Goal: Communication & Community: Answer question/provide support

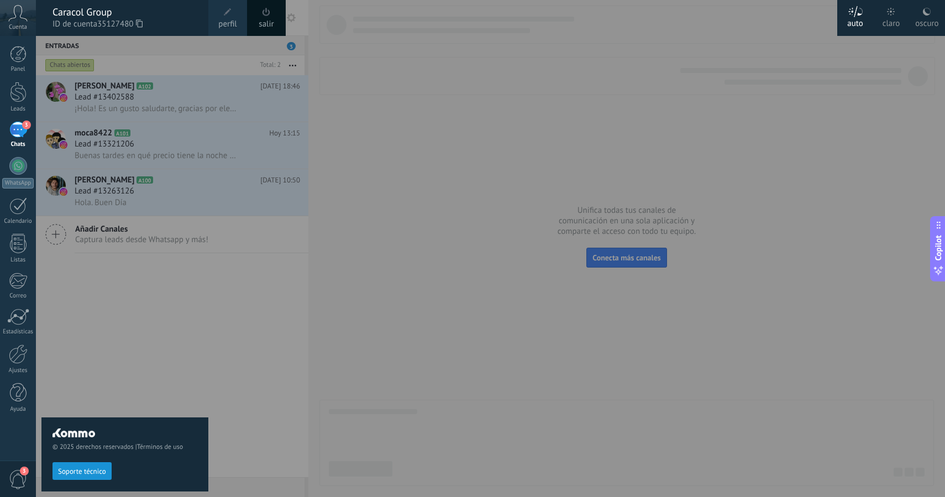
click at [234, 308] on div at bounding box center [508, 248] width 945 height 497
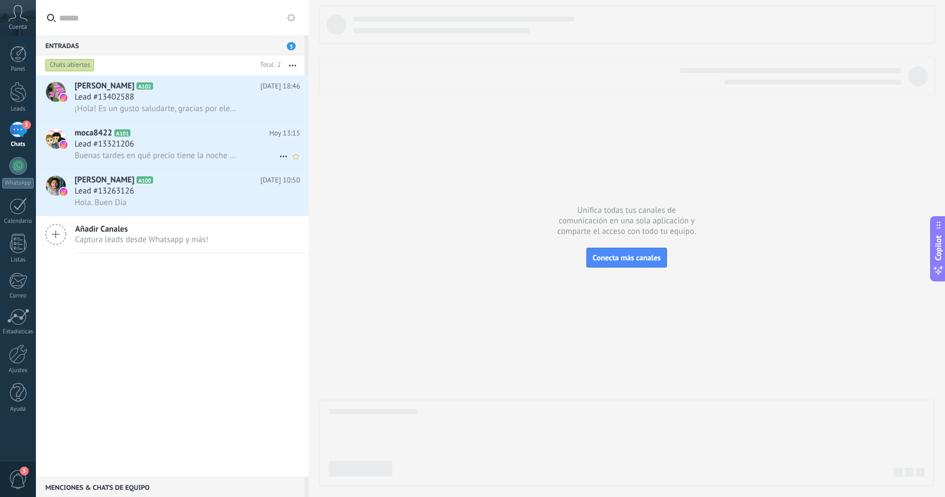
click at [168, 145] on div "Lead #13321206" at bounding box center [188, 144] width 226 height 11
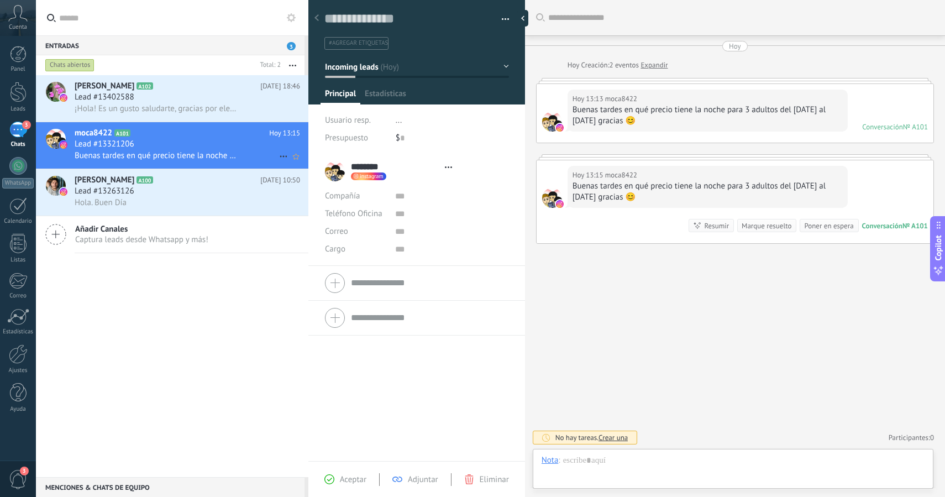
scroll to position [17, 0]
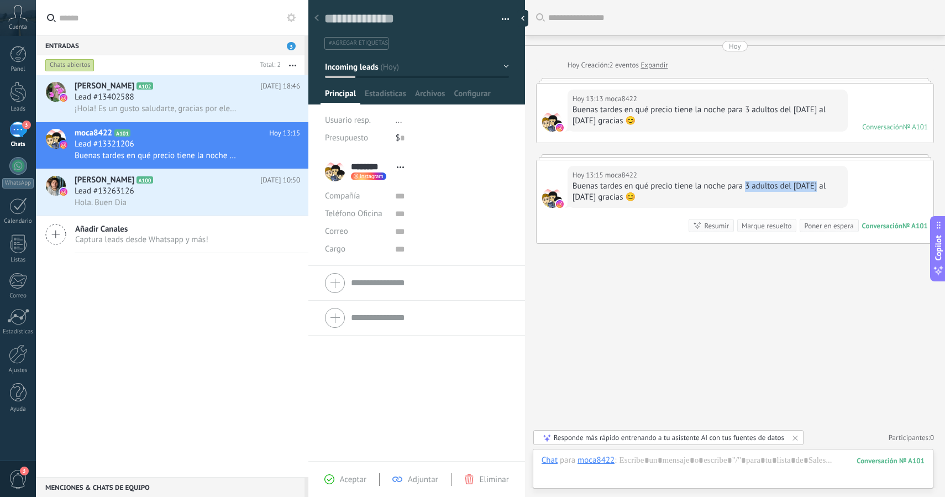
drag, startPoint x: 747, startPoint y: 188, endPoint x: 814, endPoint y: 188, distance: 66.9
click at [814, 188] on div "Buenas tardes en qué precio tiene la noche para 3 adultos del [DATE] al [DATE] …" at bounding box center [708, 192] width 270 height 22
click at [695, 104] on div "Buenas tardes en qué precio tiene la noche para 3 adultos del [DATE] al [DATE] …" at bounding box center [708, 115] width 270 height 22
click at [889, 124] on div "Conversación" at bounding box center [882, 126] width 41 height 9
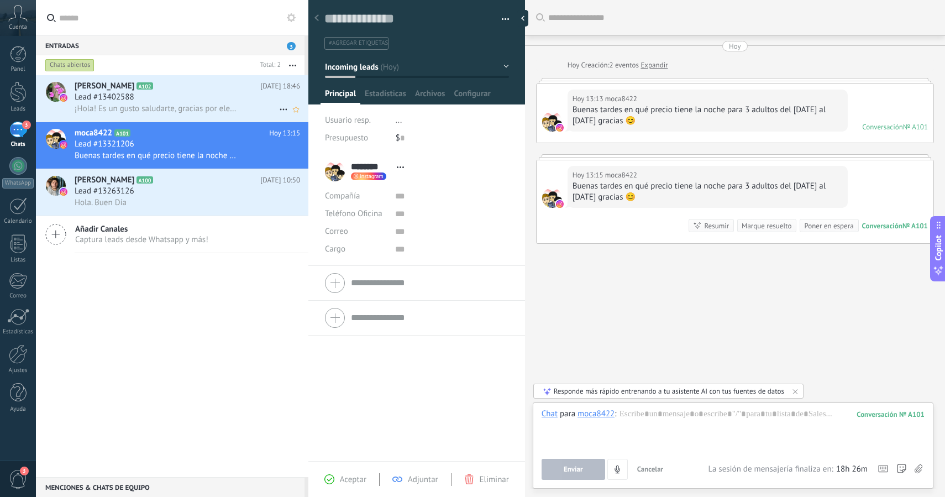
click at [173, 98] on div "Lead #13402588" at bounding box center [188, 97] width 226 height 11
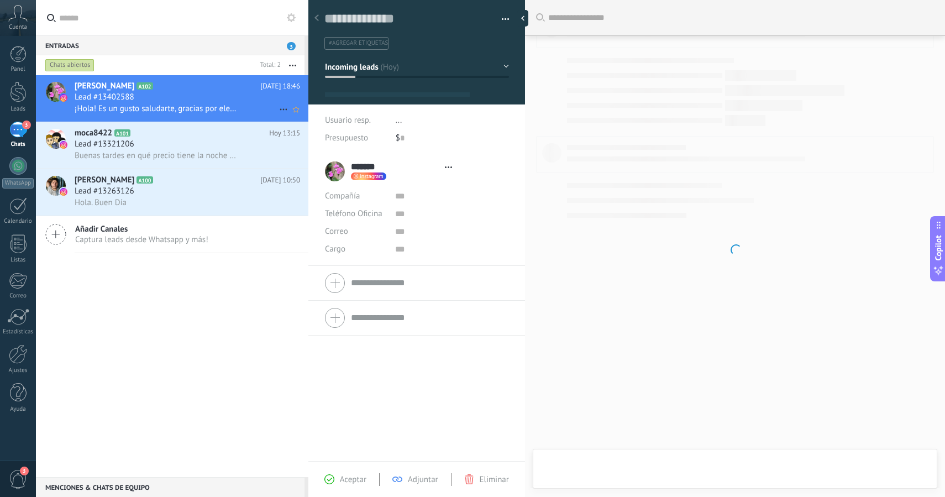
scroll to position [17, 0]
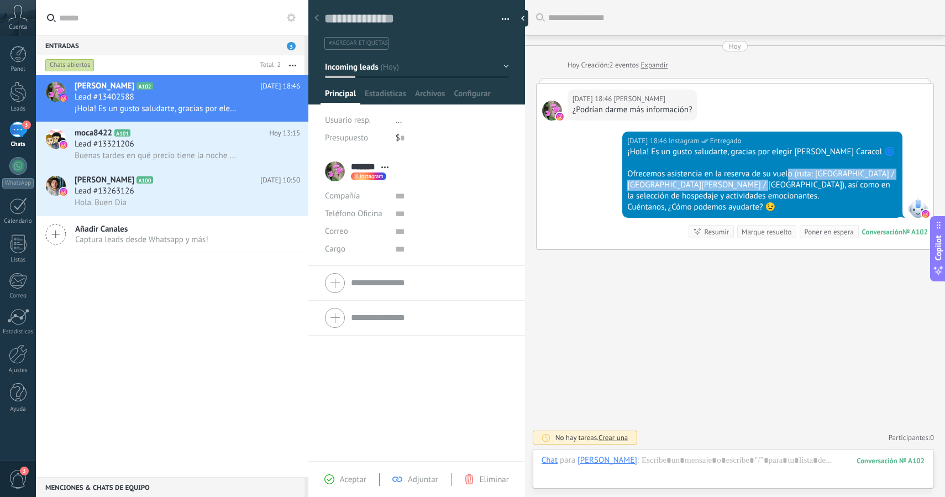
drag, startPoint x: 787, startPoint y: 176, endPoint x: 726, endPoint y: 185, distance: 60.9
click at [728, 185] on div "Ofrecemos asistencia en la reserva de su vuelo (ruta: [GEOGRAPHIC_DATA] / [GEOG…" at bounding box center [762, 185] width 270 height 33
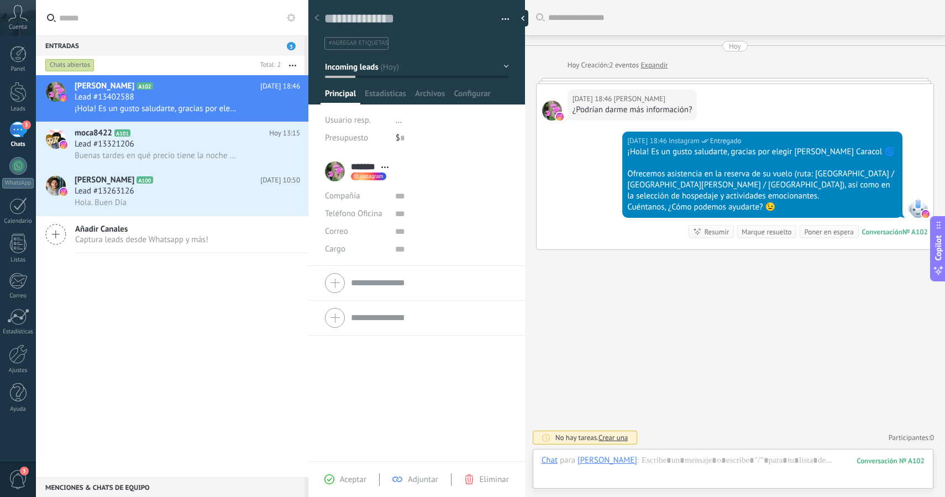
click at [725, 203] on div "Cuéntanos, ¿Cómo podemos ayudarte? 😉" at bounding box center [762, 207] width 270 height 11
click at [914, 211] on div at bounding box center [918, 208] width 20 height 20
click at [190, 150] on div "moca8422 A101 [DATE] 13:15 Lead #13321206 Buenas tardes en qué precio tiene la …" at bounding box center [192, 145] width 234 height 46
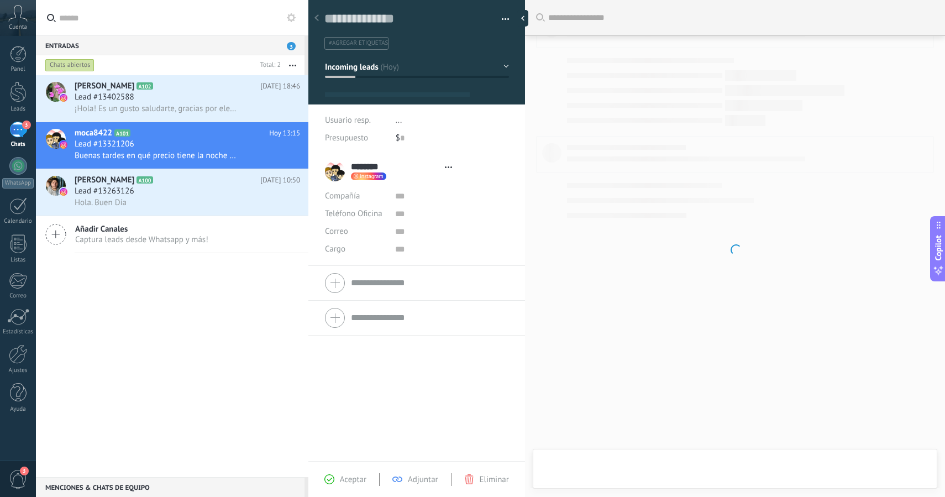
scroll to position [17, 0]
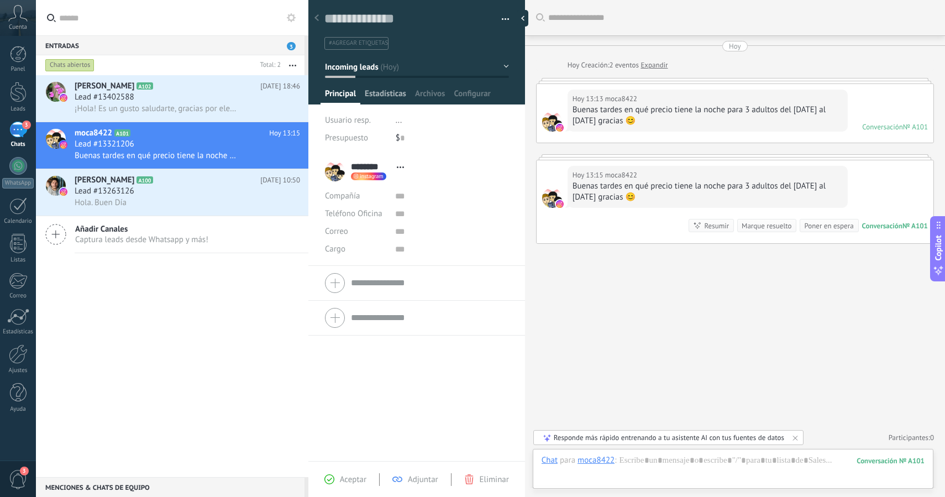
click at [371, 97] on span "Estadísticas" at bounding box center [385, 96] width 41 height 16
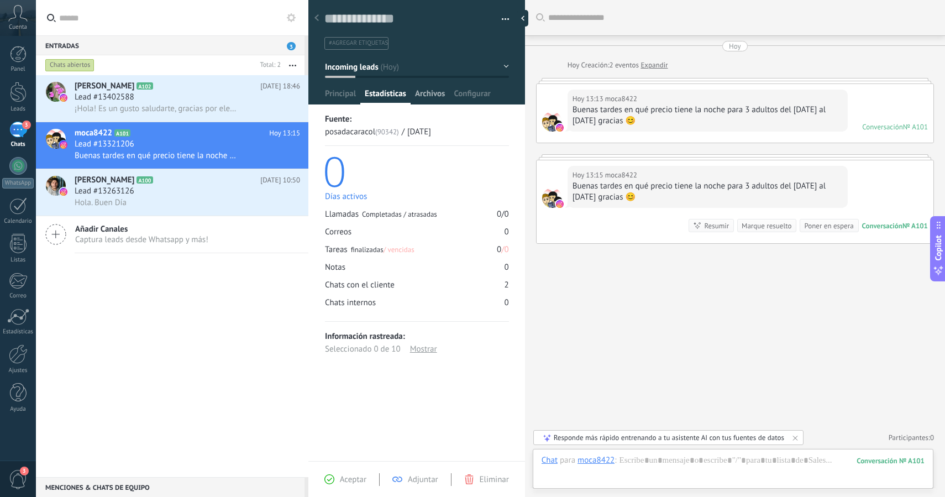
click at [420, 95] on span "Archivos" at bounding box center [430, 96] width 30 height 16
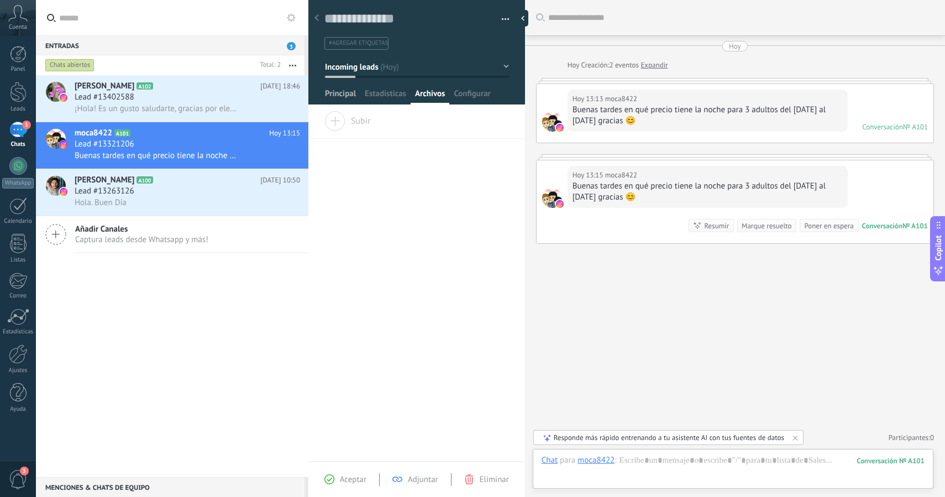
click at [333, 92] on span "Principal" at bounding box center [340, 96] width 31 height 16
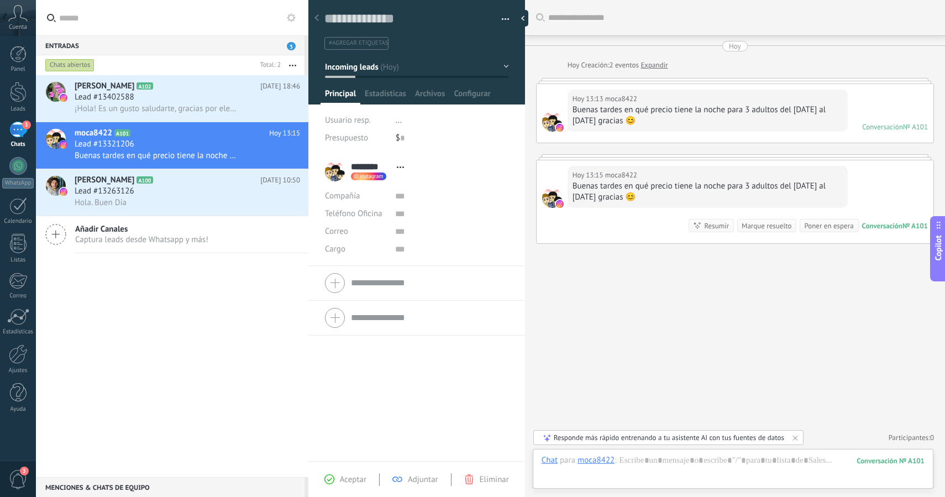
click at [662, 70] on div "Hoy Hoy Creación: 2 eventos Expandir Hoy 13:13 moca8422 Buenas tardes en qué pr…" at bounding box center [735, 142] width 398 height 203
click at [656, 62] on link "Expandir" at bounding box center [654, 65] width 27 height 11
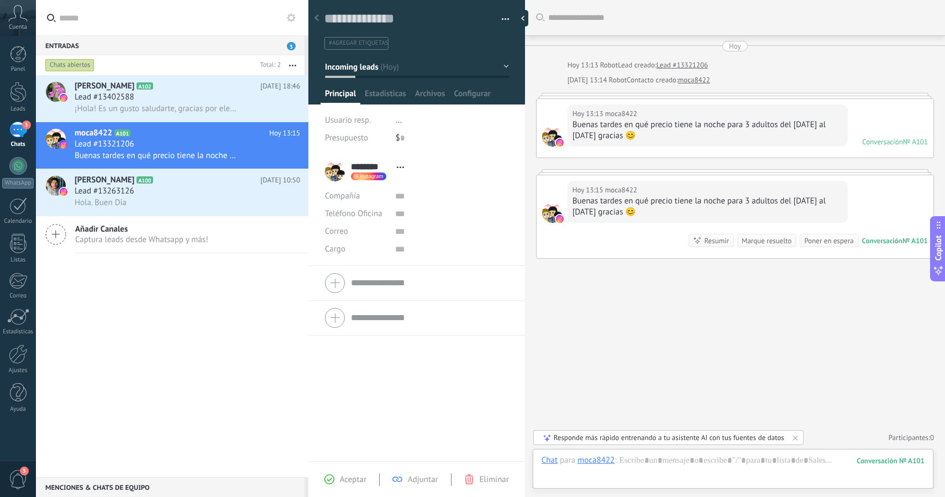
click at [762, 196] on div "Buenas tardes en qué precio tiene la noche para 3 adultos del [DATE] al [DATE] …" at bounding box center [708, 207] width 270 height 22
click at [699, 189] on div "Hoy 13:15 moca8422" at bounding box center [708, 190] width 270 height 11
click at [693, 208] on div "Buenas tardes en qué precio tiene la noche para 3 adultos del [DATE] al [DATE] …" at bounding box center [708, 207] width 270 height 22
click at [671, 126] on div "Buenas tardes en qué precio tiene la noche para 3 adultos del [DATE] al [DATE] …" at bounding box center [708, 130] width 270 height 22
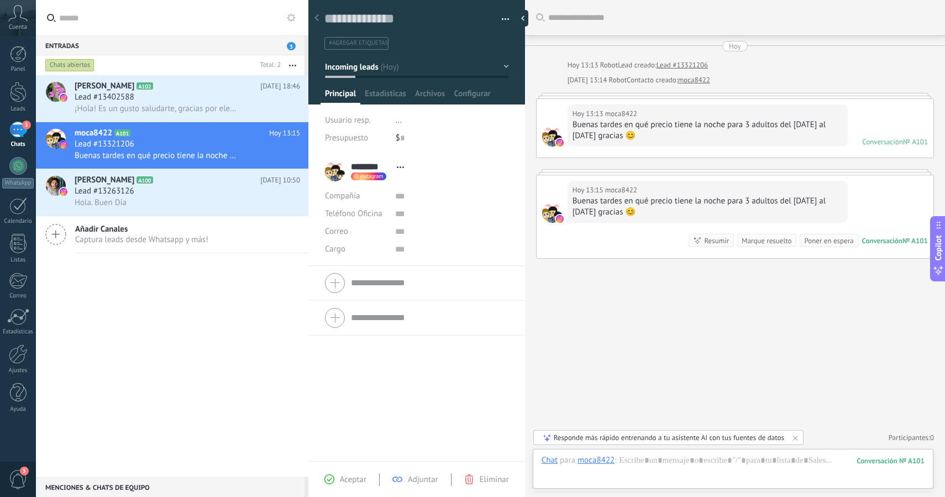
click at [802, 96] on div at bounding box center [735, 96] width 398 height 6
click at [883, 139] on div "Conversación" at bounding box center [882, 141] width 41 height 9
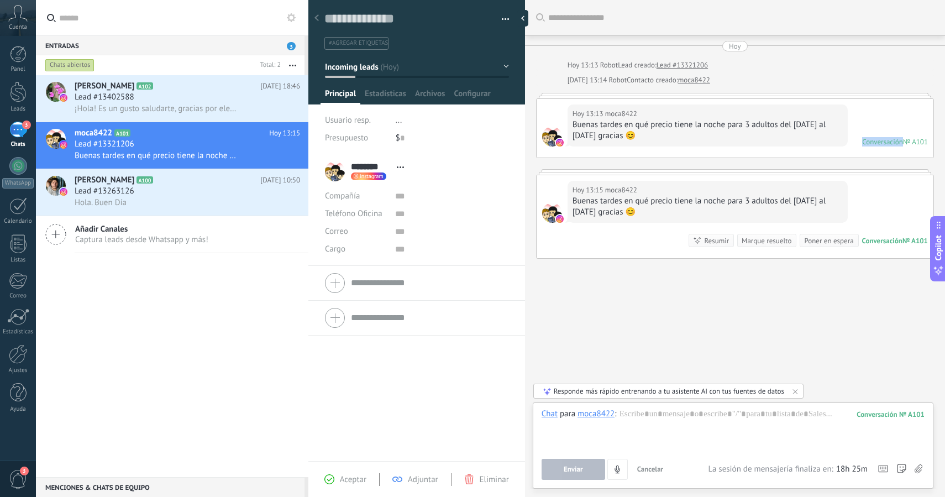
click at [883, 139] on div "Conversación" at bounding box center [882, 141] width 41 height 9
click at [907, 142] on div "№ A101" at bounding box center [915, 141] width 25 height 9
click at [887, 139] on div "Conversación" at bounding box center [882, 141] width 41 height 9
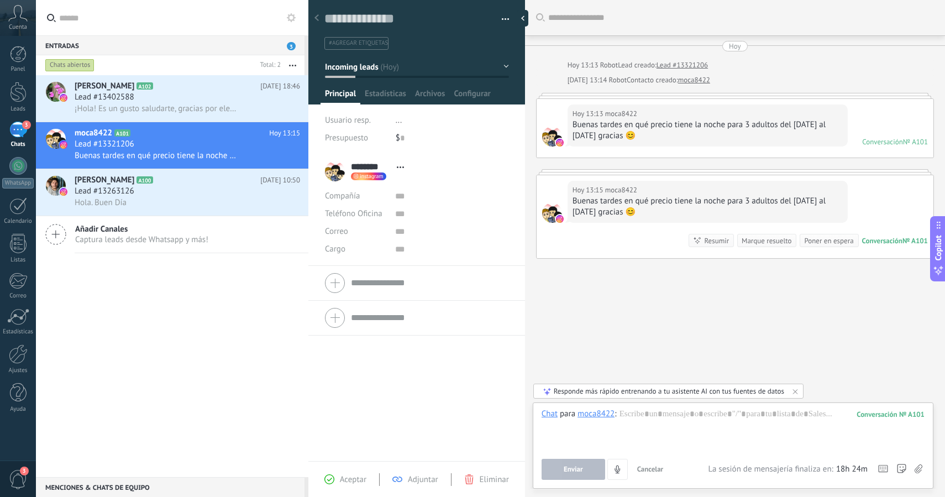
click at [887, 239] on div "Conversación" at bounding box center [882, 240] width 40 height 9
click at [656, 193] on div "Hoy 13:15 moca8422" at bounding box center [708, 190] width 270 height 11
click at [658, 210] on div "Buenas tardes en qué precio tiene la noche para 3 adultos del [DATE] al [DATE] …" at bounding box center [708, 207] width 270 height 22
drag, startPoint x: 743, startPoint y: 203, endPoint x: 826, endPoint y: 201, distance: 83.5
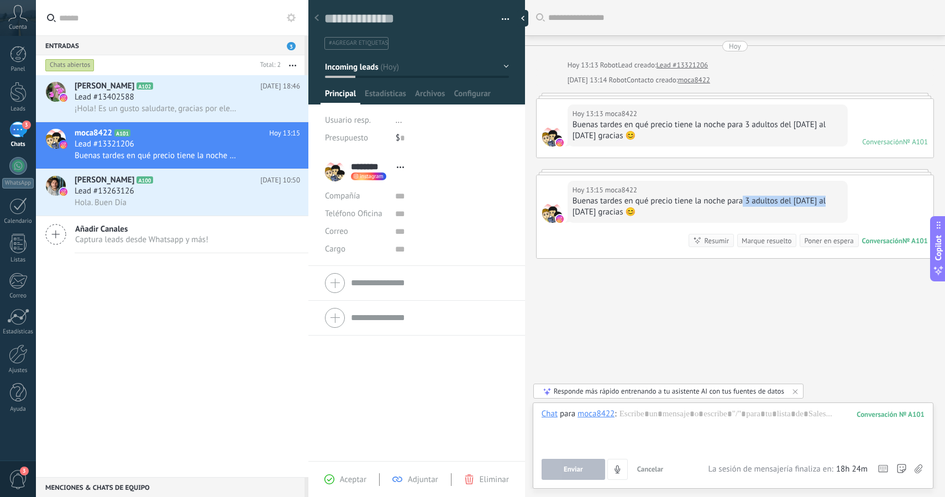
click at [826, 202] on div "Buenas tardes en qué precio tiene la noche para 3 adultos del [DATE] al [DATE] …" at bounding box center [708, 207] width 270 height 22
click at [147, 202] on div "Hola. Buen Día" at bounding box center [188, 203] width 226 height 12
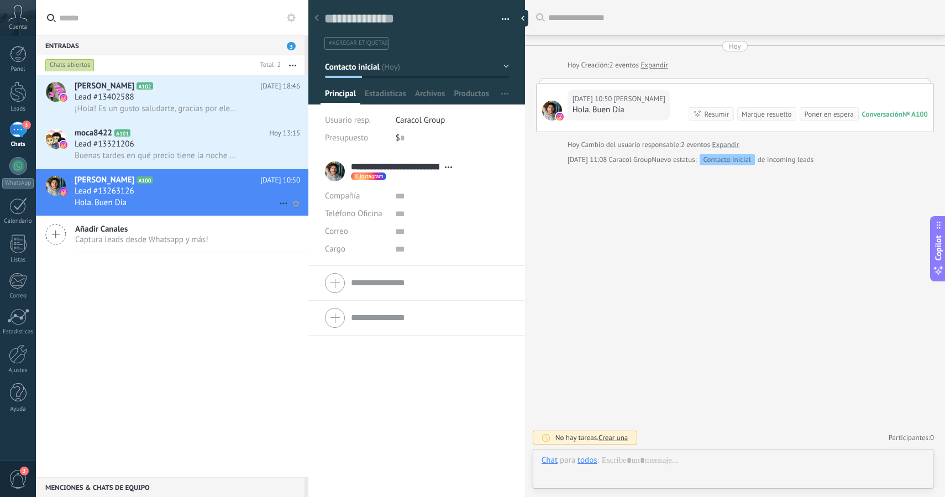
scroll to position [17, 0]
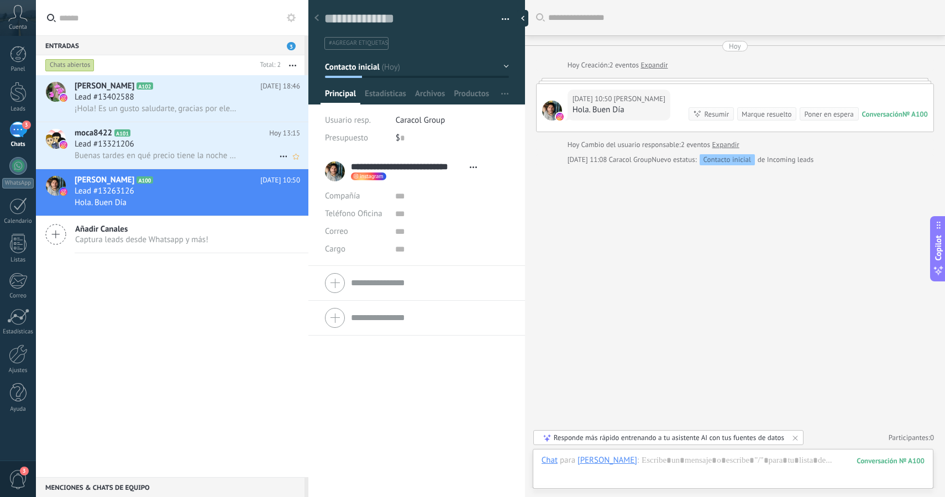
click at [149, 138] on h2 "moca8422 A101" at bounding box center [172, 133] width 195 height 11
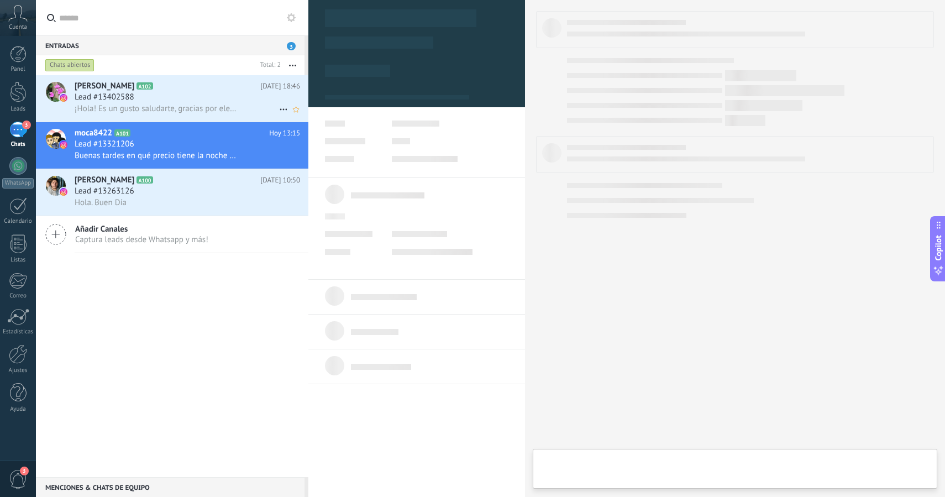
click at [145, 104] on span "¡Hola! Es un gusto saludarte, gracias por elegir a Posada Caracol 🌀 Ofrecemos a…" at bounding box center [157, 108] width 165 height 11
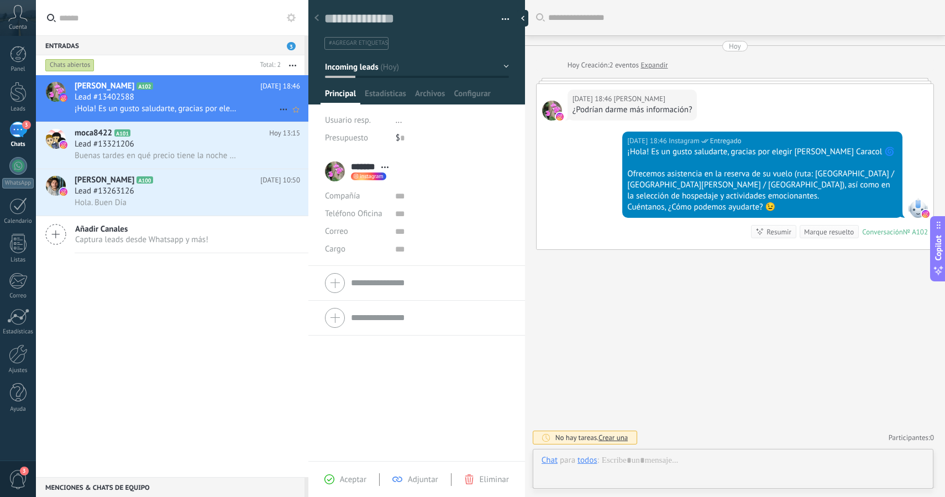
scroll to position [17, 0]
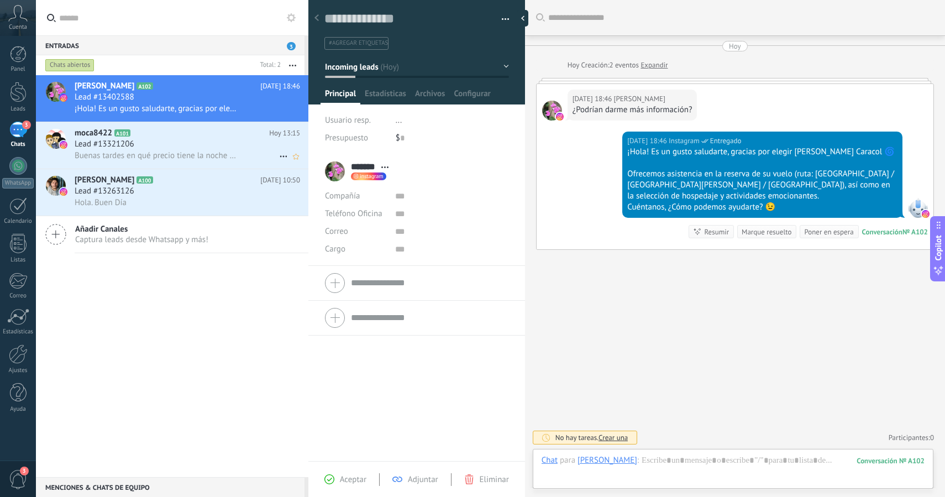
click at [149, 149] on div "Lead #13321206" at bounding box center [188, 144] width 226 height 11
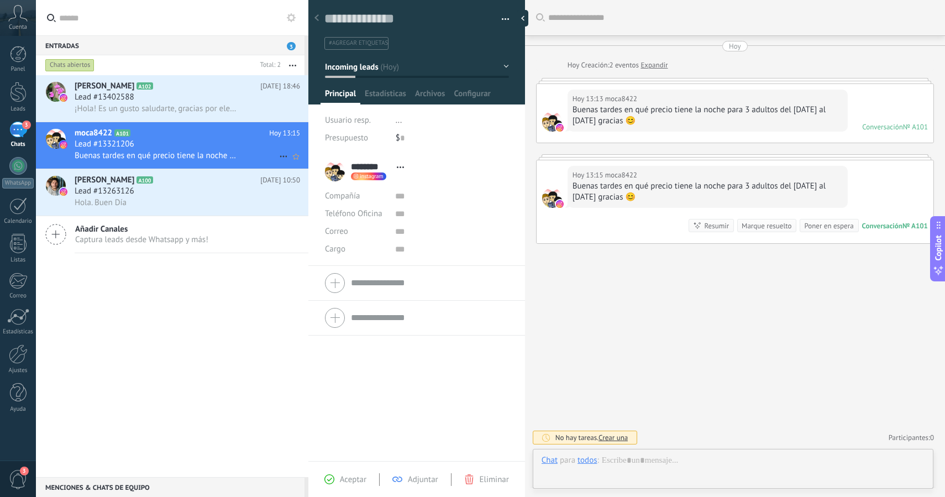
scroll to position [17, 0]
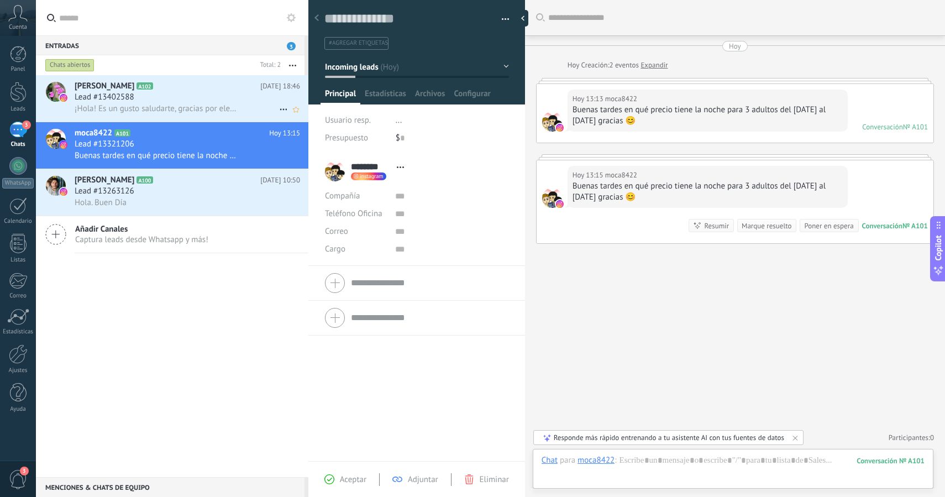
click at [148, 110] on span "¡Hola! Es un gusto saludarte, gracias por elegir a Posada Caracol 🌀 Ofrecemos a…" at bounding box center [157, 108] width 165 height 11
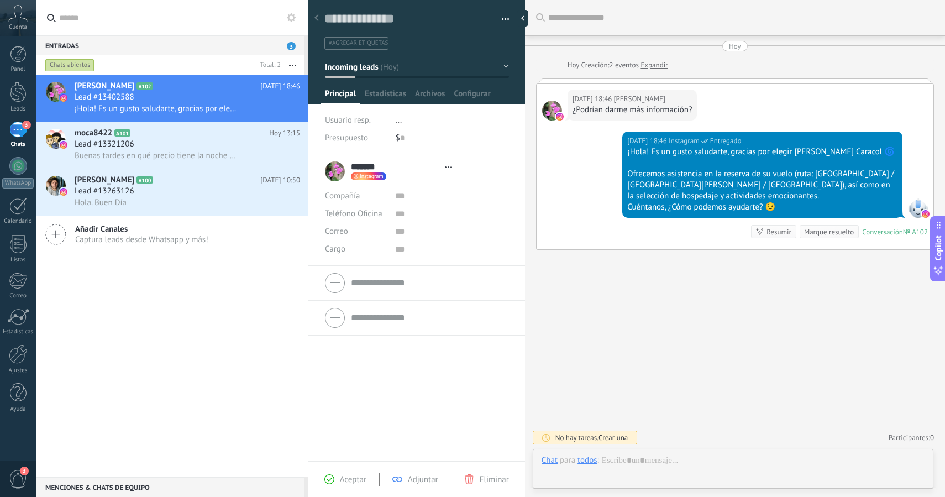
scroll to position [17, 0]
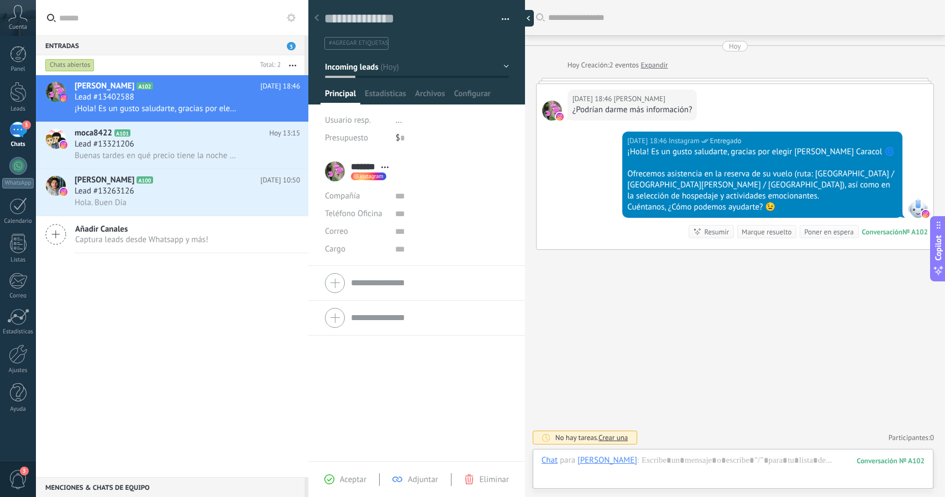
click at [524, 17] on div at bounding box center [525, 18] width 17 height 17
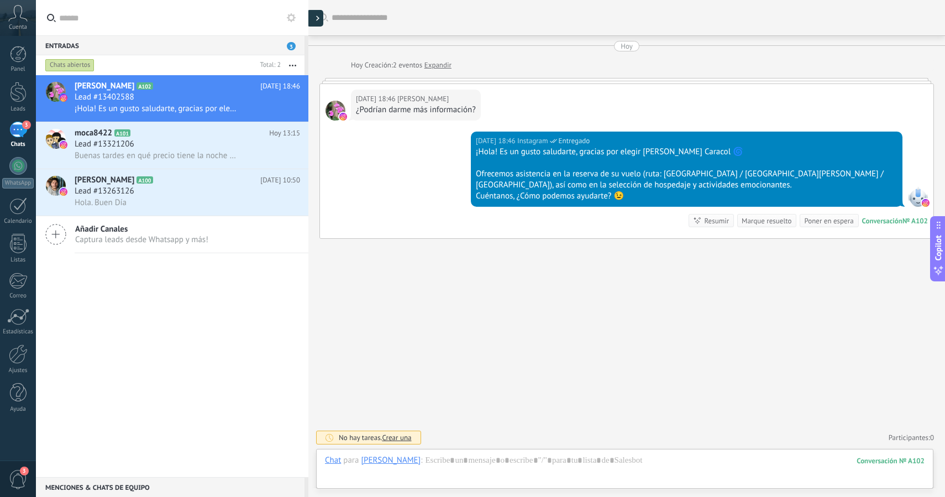
click at [314, 17] on div at bounding box center [315, 18] width 17 height 17
type textarea "**********"
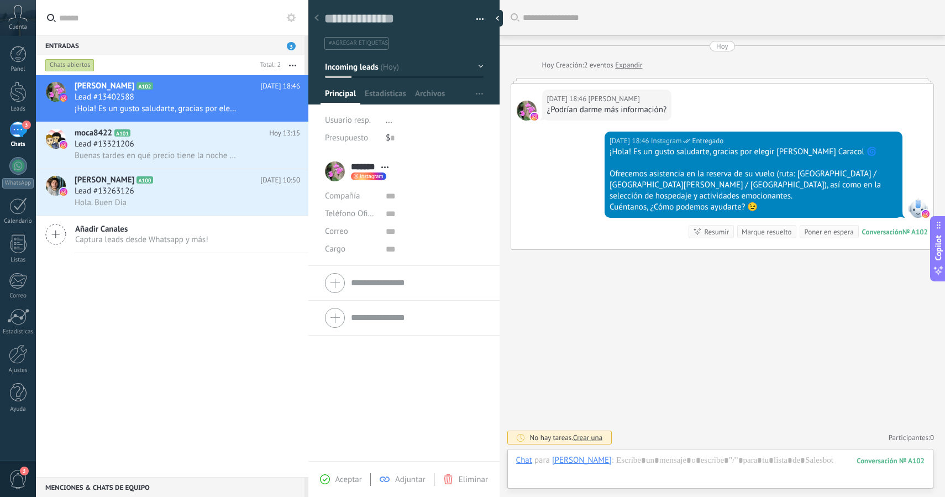
scroll to position [17, 0]
click at [23, 84] on div at bounding box center [18, 92] width 17 height 20
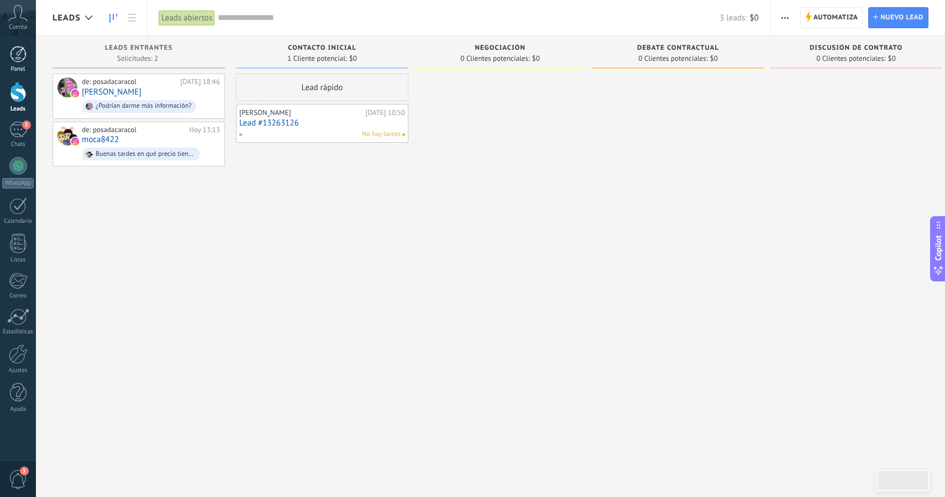
click at [14, 54] on div at bounding box center [18, 54] width 17 height 17
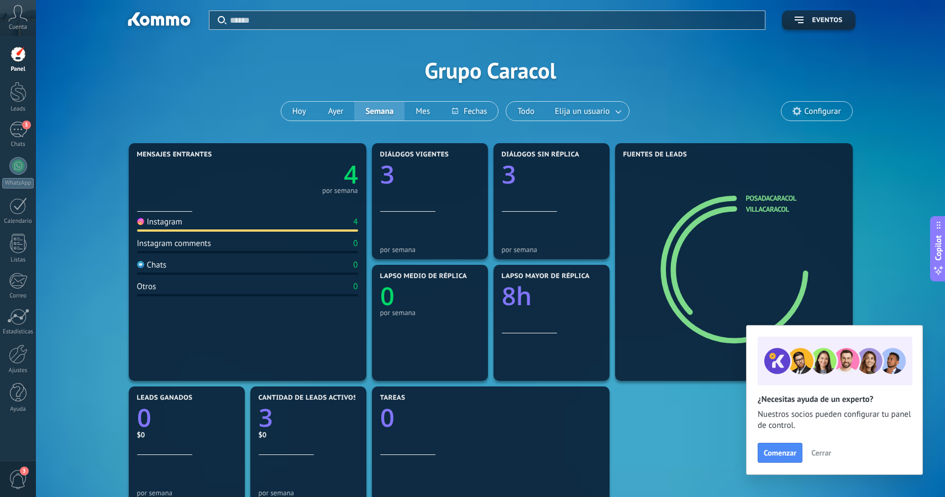
click at [15, 19] on icon at bounding box center [17, 13] width 19 height 17
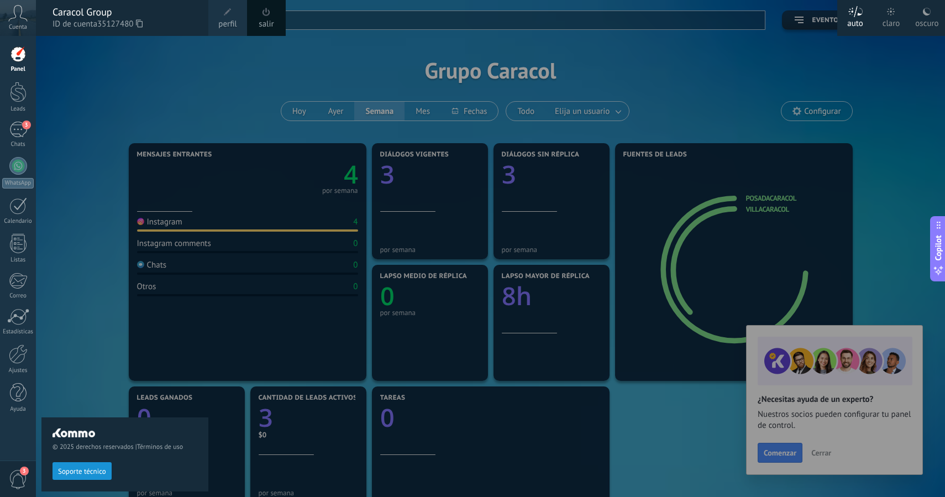
click at [18, 484] on span "3" at bounding box center [18, 479] width 19 height 19
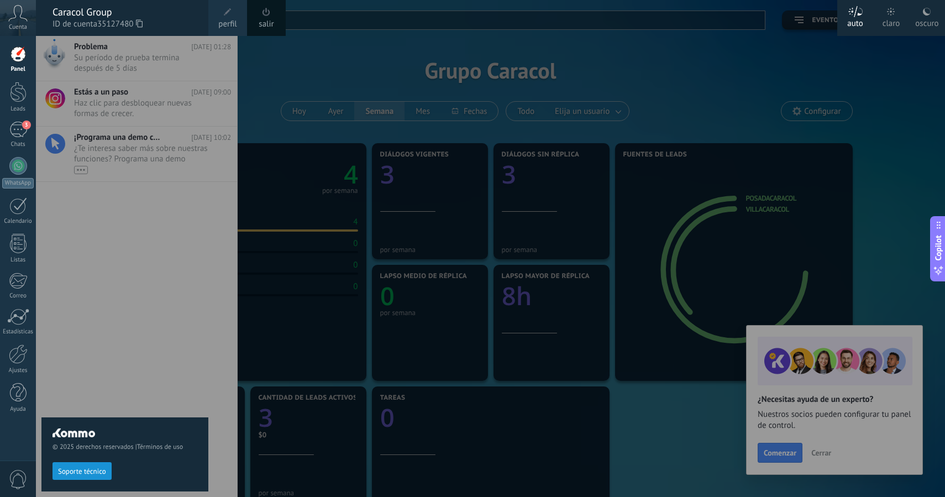
click at [236, 75] on div at bounding box center [508, 248] width 945 height 497
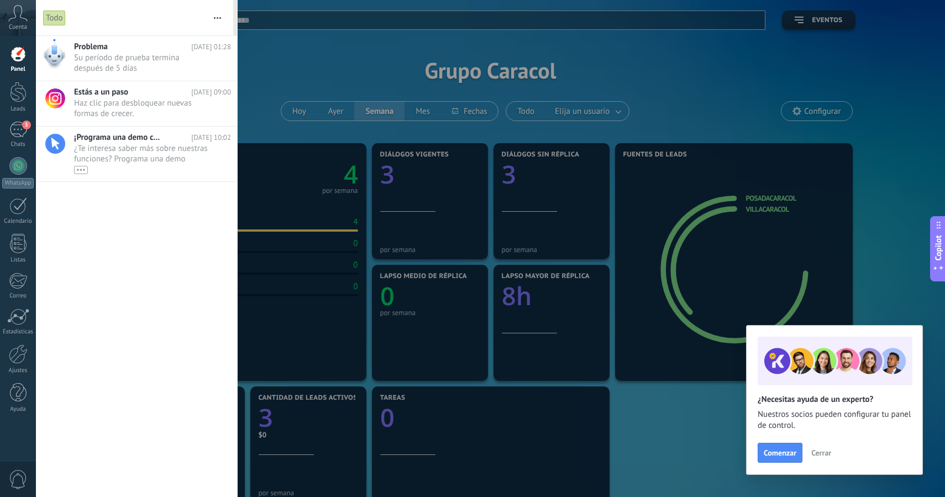
click at [243, 74] on div at bounding box center [472, 248] width 945 height 497
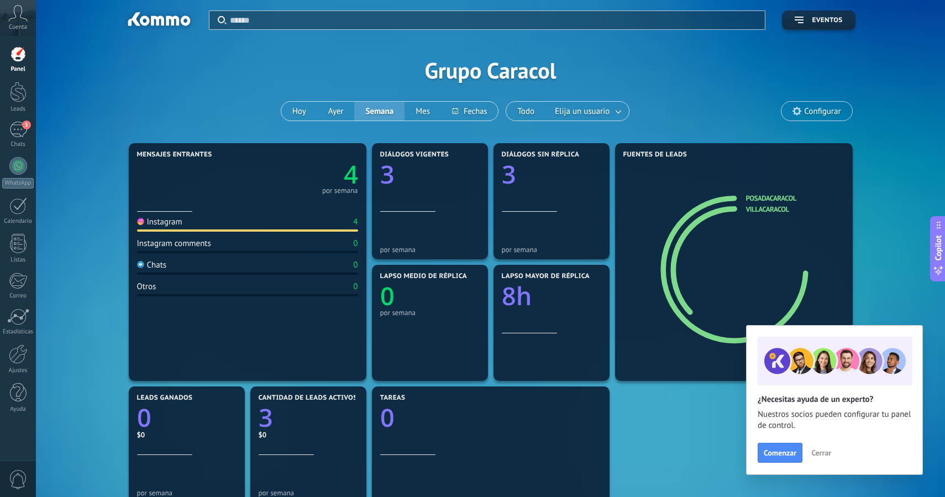
click at [892, 300] on div "Mensajes entrantes 4 por semana Instagram 4 Instagram comments 0 Chats 0 Otros …" at bounding box center [491, 444] width 876 height 608
click at [827, 18] on span "Eventos" at bounding box center [827, 21] width 30 height 8
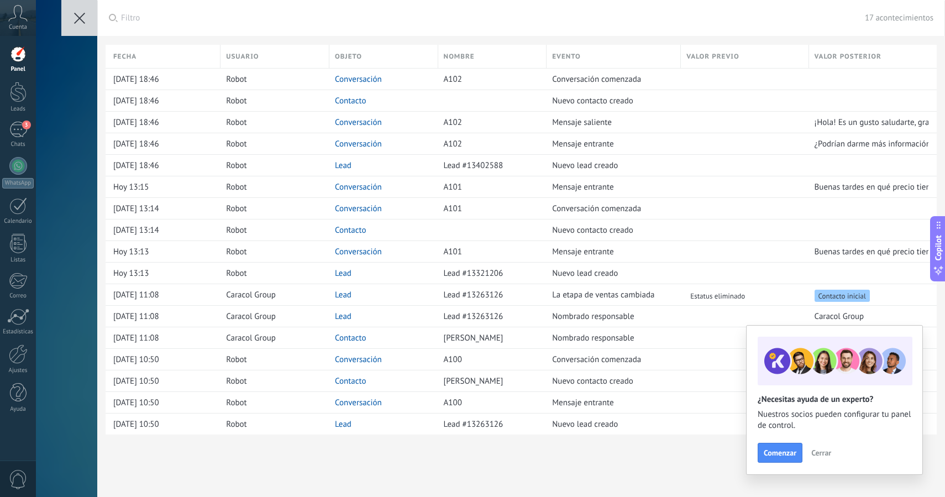
click at [76, 18] on icon at bounding box center [79, 18] width 11 height 11
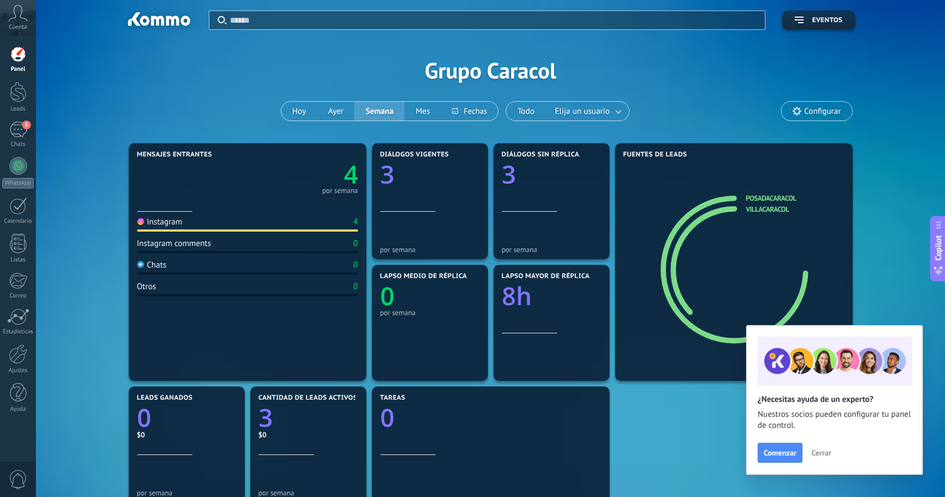
scroll to position [2, 0]
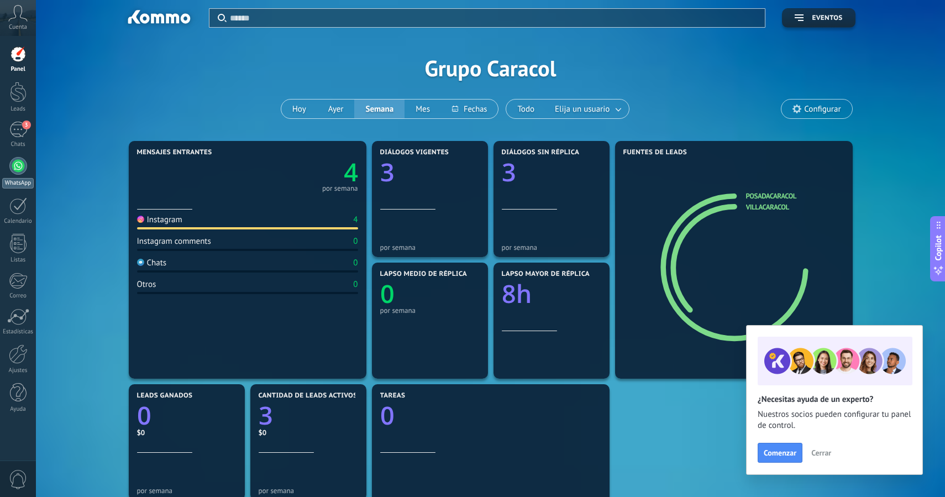
click at [22, 161] on div at bounding box center [18, 166] width 18 height 18
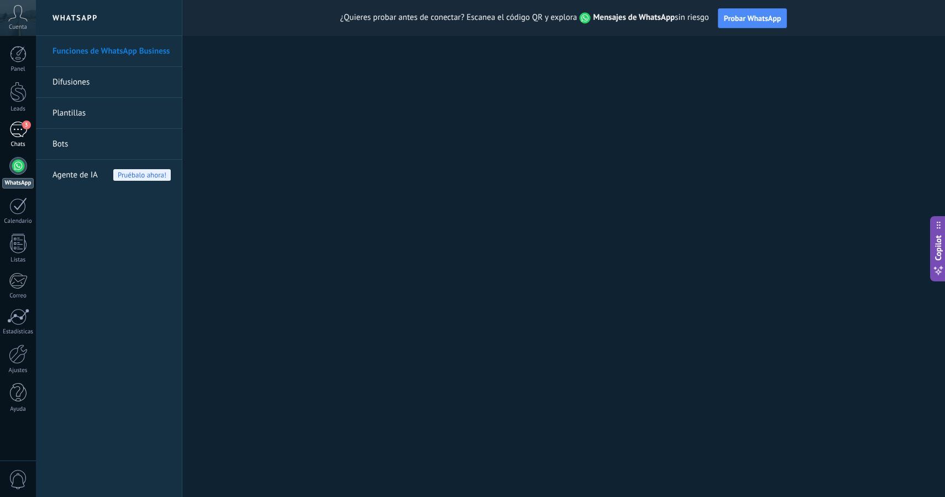
click at [21, 125] on div "3" at bounding box center [18, 130] width 18 height 16
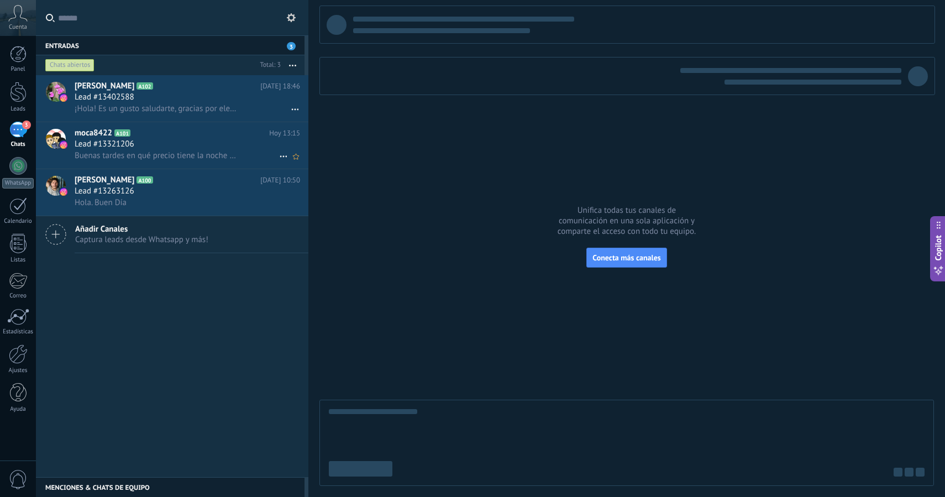
click at [129, 149] on span "Lead #13321206" at bounding box center [105, 144] width 60 height 11
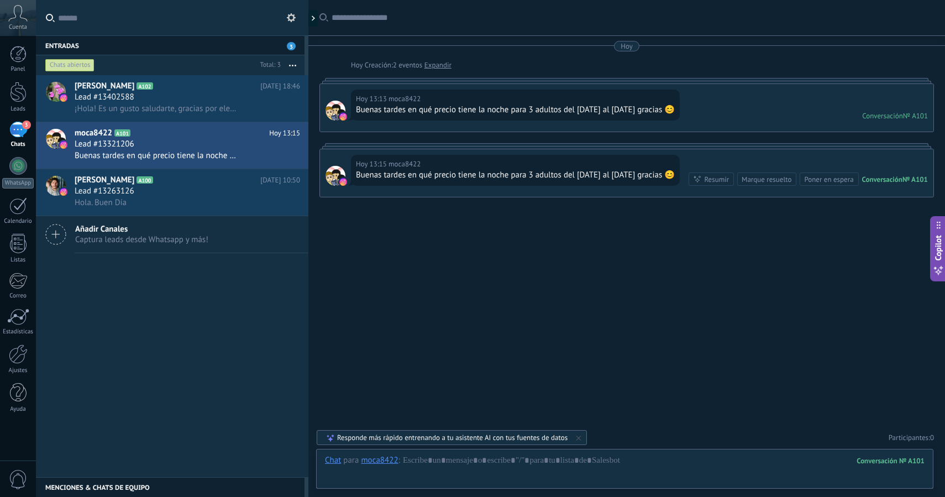
click at [473, 186] on div "[DATE] 13:15 moca8422 Buenas tardes en qué precio tiene la noche para 3 adultos…" at bounding box center [627, 173] width 614 height 48
click at [768, 185] on div "Marque resuelto" at bounding box center [767, 179] width 50 height 11
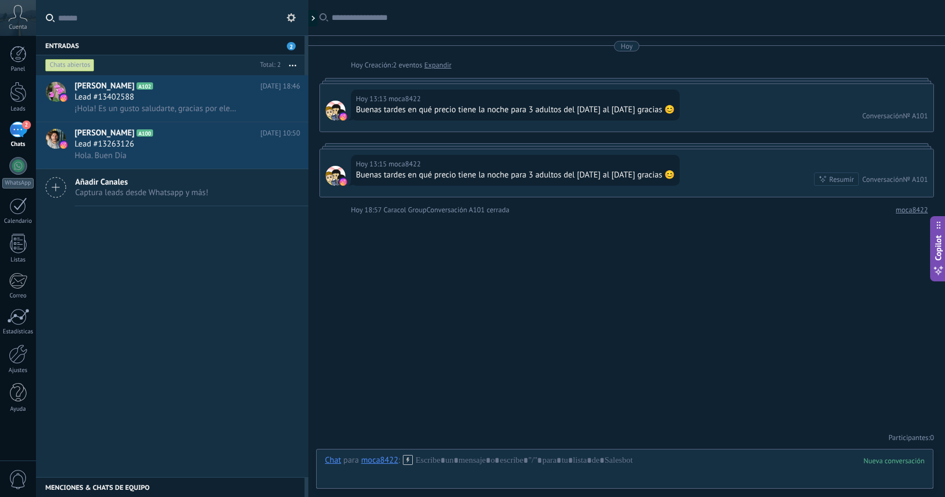
click at [880, 182] on div "Conversación" at bounding box center [882, 179] width 41 height 9
click at [182, 109] on span "¡Hola! Es un gusto saludarte, gracias por elegir [PERSON_NAME] Caracol 🌀 Ofrece…" at bounding box center [157, 108] width 165 height 11
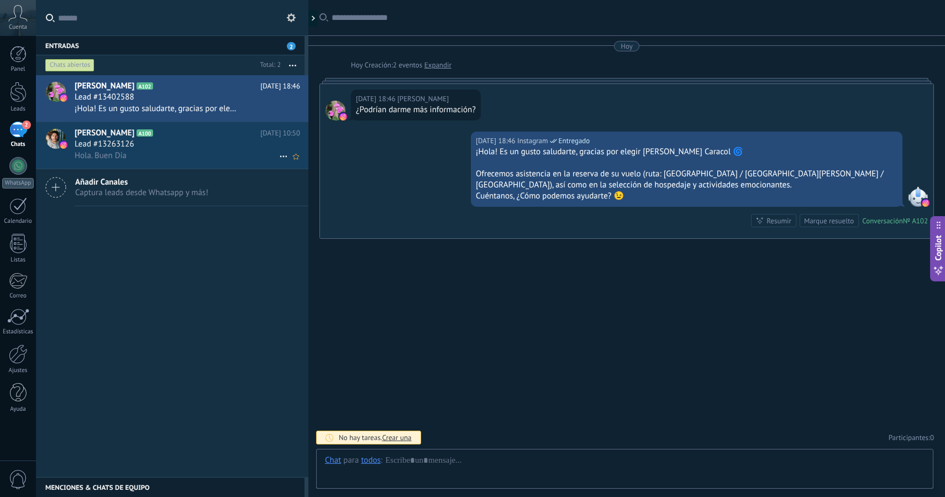
click at [166, 149] on div "Lead #13263126" at bounding box center [188, 144] width 226 height 11
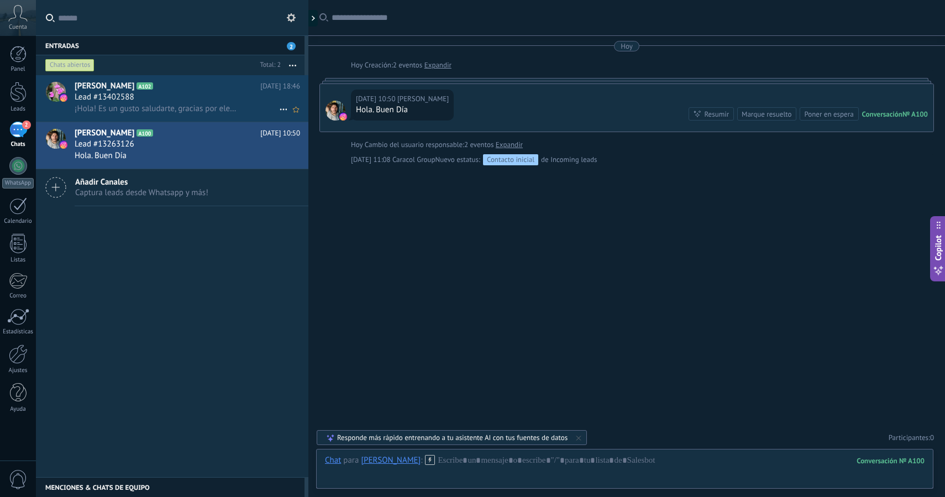
click at [158, 96] on div "Lead #13402588" at bounding box center [188, 97] width 226 height 11
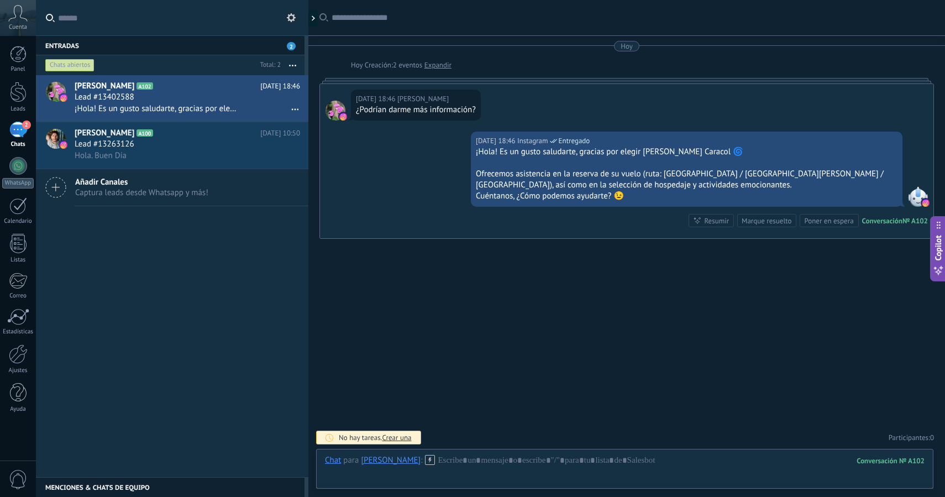
click at [19, 14] on icon at bounding box center [17, 13] width 19 height 17
